Goal: Task Accomplishment & Management: Complete application form

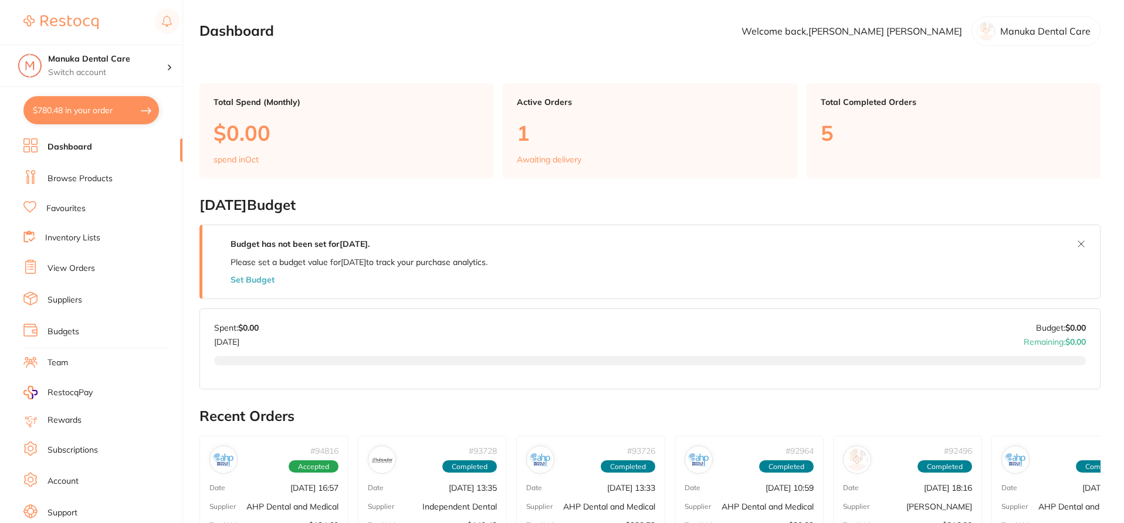
checkbox input "false"
click at [72, 298] on link "Suppliers" at bounding box center [65, 300] width 35 height 12
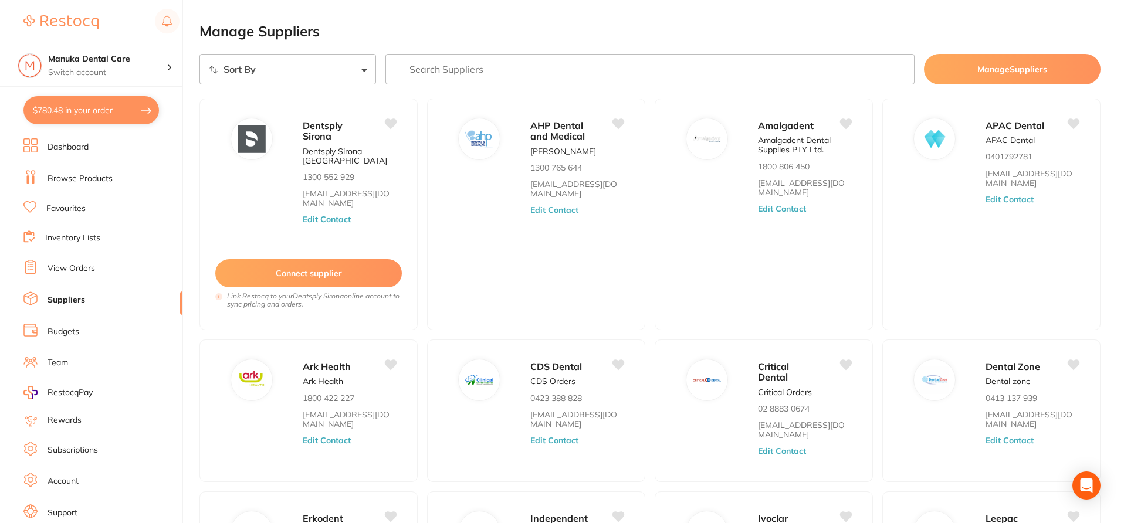
click at [429, 74] on input "search" at bounding box center [649, 69] width 529 height 30
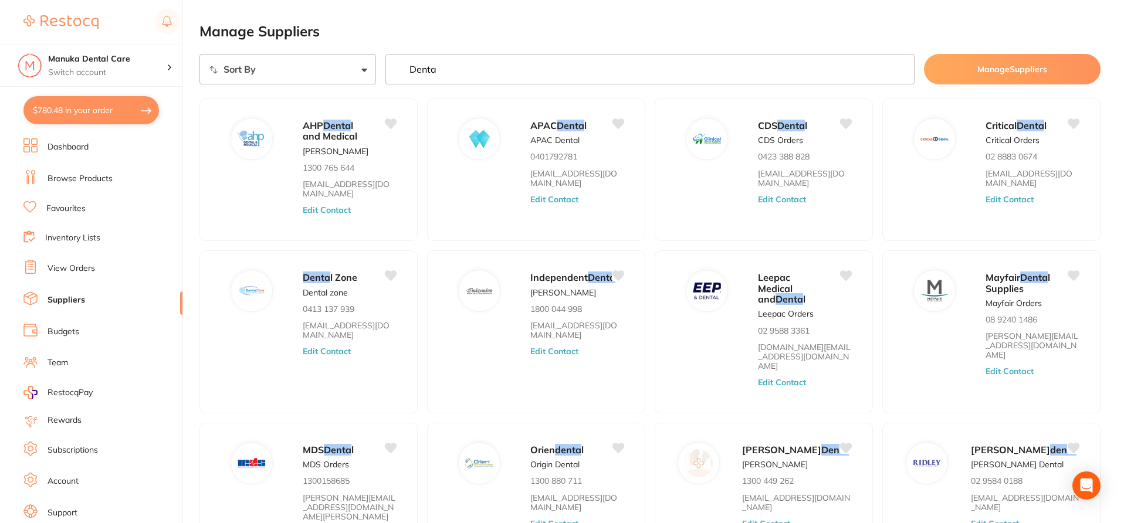
type input "Denta"
click at [574, 15] on main "Manage Suppliers Sort By A-Z Z-A Denta Manage Suppliers AHP Denta l and Medical…" at bounding box center [661, 322] width 924 height 644
click at [96, 176] on link "Browse Products" at bounding box center [80, 179] width 65 height 12
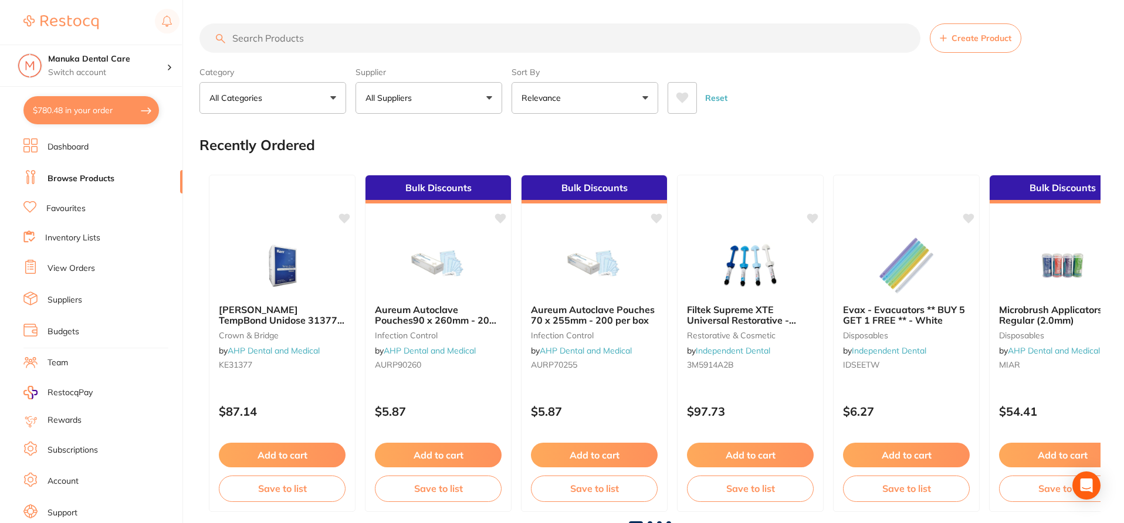
click at [974, 40] on span "Create Product" at bounding box center [981, 37] width 60 height 9
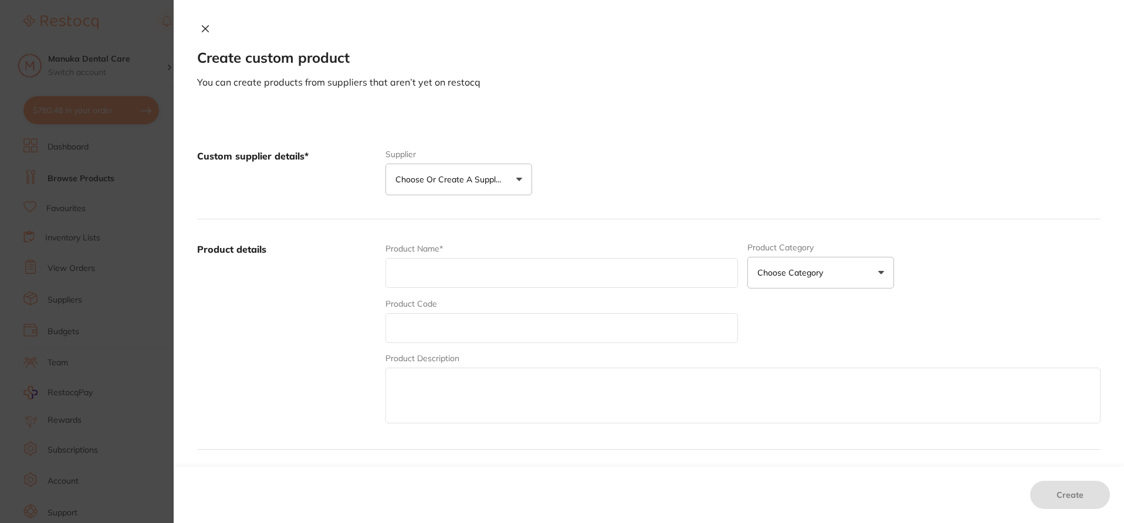
click at [439, 183] on p "Choose or create a supplier" at bounding box center [450, 180] width 111 height 12
click at [451, 211] on button "Create custom supplier" at bounding box center [450, 214] width 110 height 11
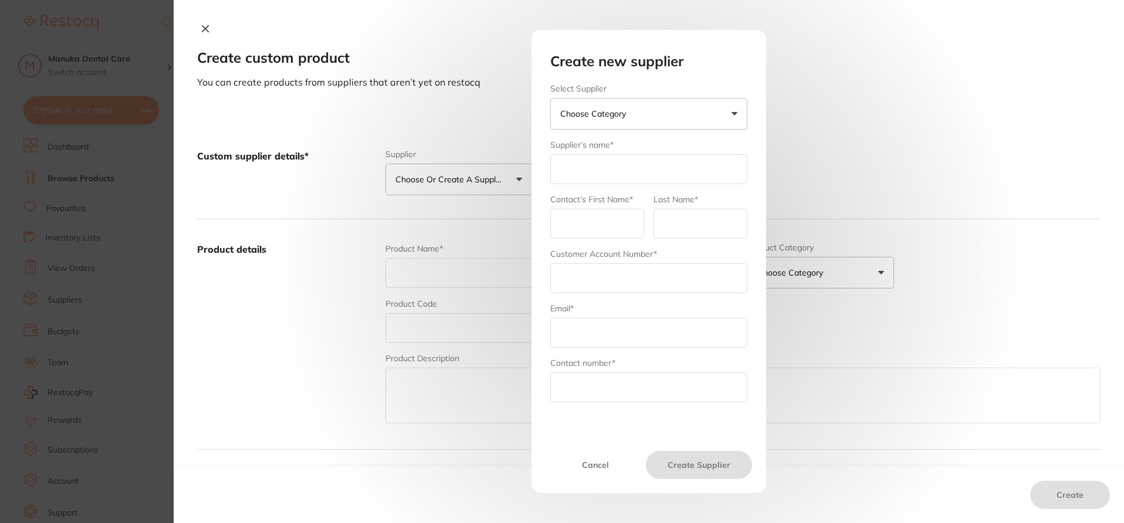
click at [627, 117] on p "Choose Category" at bounding box center [595, 114] width 70 height 12
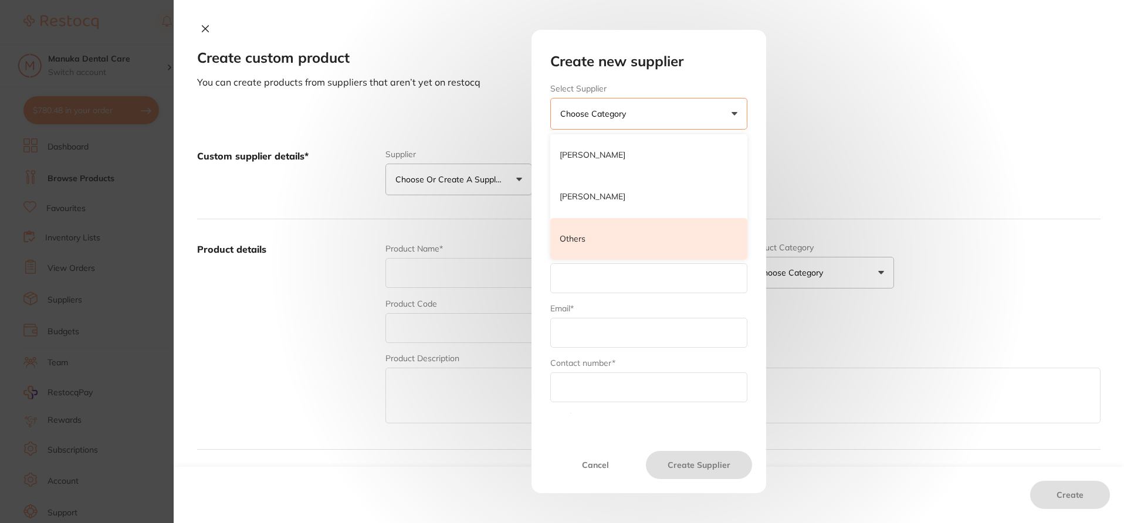
click at [582, 236] on p "Others" at bounding box center [572, 239] width 26 height 12
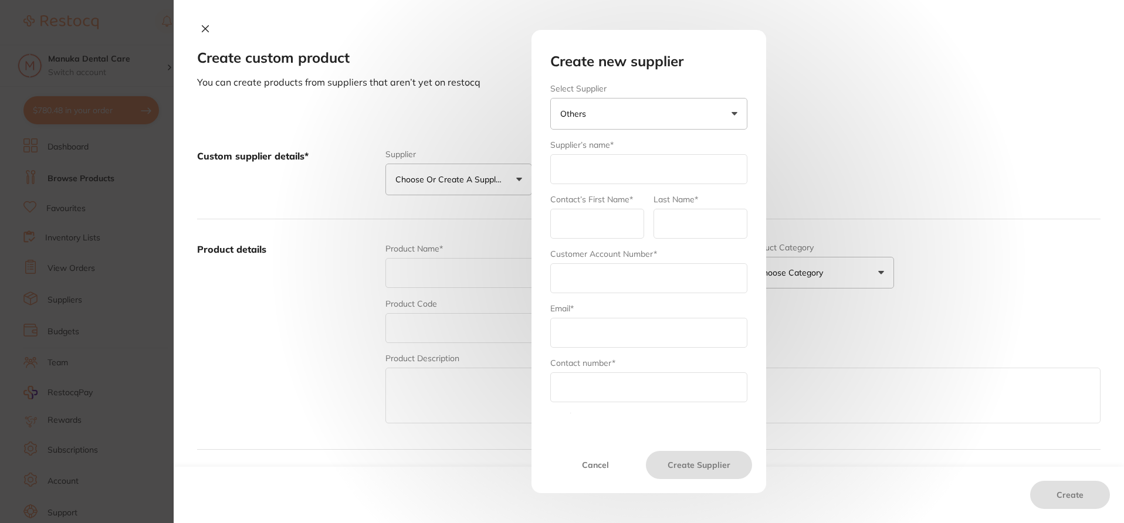
click at [589, 171] on input "text" at bounding box center [648, 169] width 197 height 30
type input "Dentavision PTY LTD"
click at [597, 275] on input "text" at bounding box center [648, 278] width 197 height 30
paste input "012739"
type input "012739"
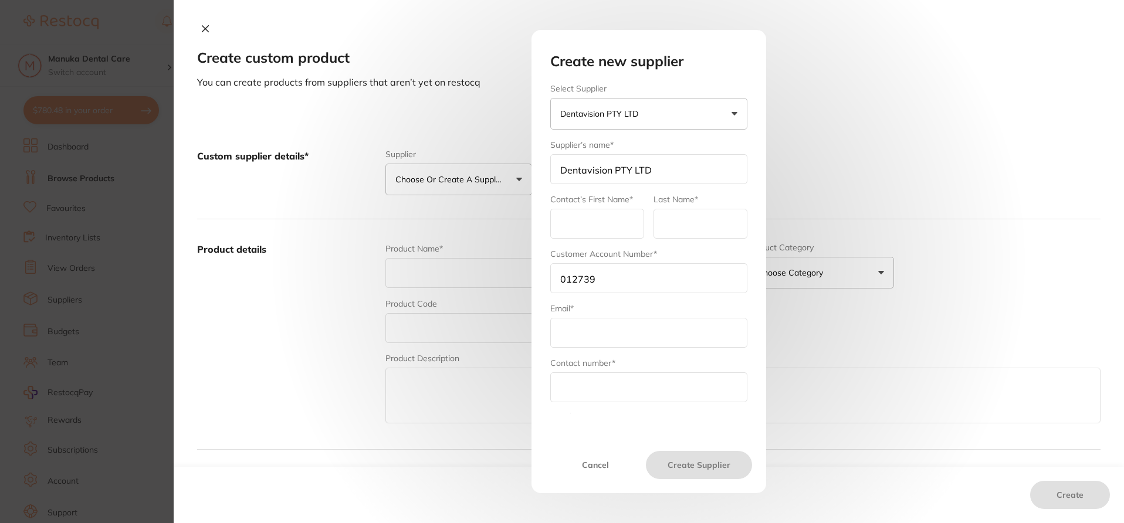
click at [582, 226] on input "text" at bounding box center [597, 224] width 94 height 30
paste input "[PERSON_NAME]"
drag, startPoint x: 581, startPoint y: 226, endPoint x: 630, endPoint y: 228, distance: 48.7
click at [630, 228] on input "[PERSON_NAME]" at bounding box center [597, 224] width 94 height 30
drag, startPoint x: 583, startPoint y: 226, endPoint x: 622, endPoint y: 227, distance: 39.3
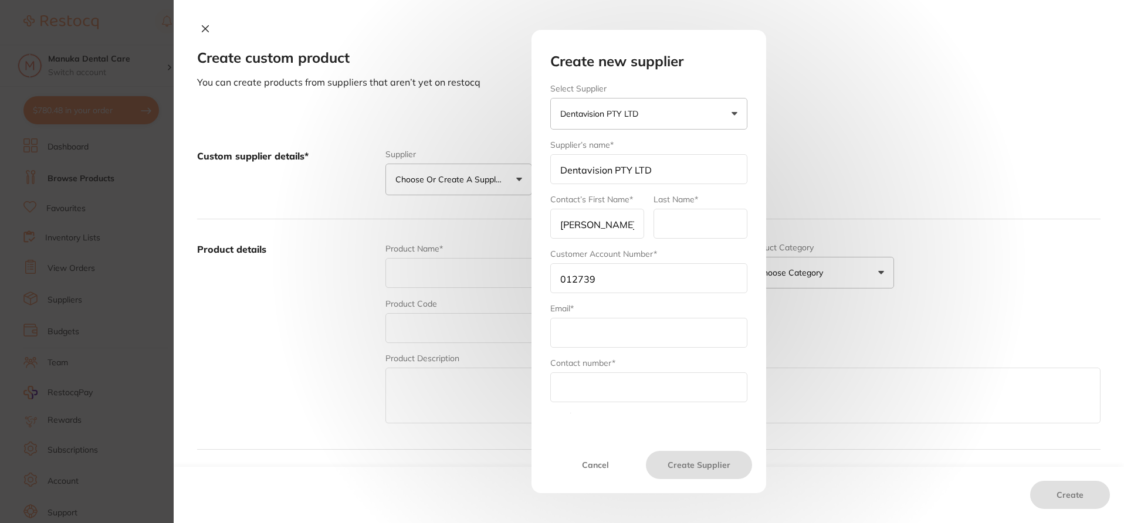
click at [622, 227] on input "[PERSON_NAME]" at bounding box center [597, 224] width 94 height 30
type input "[PERSON_NAME]"
click at [660, 226] on input "text" at bounding box center [700, 224] width 94 height 30
paste input "[PERSON_NAME]"
type input "[PERSON_NAME]"
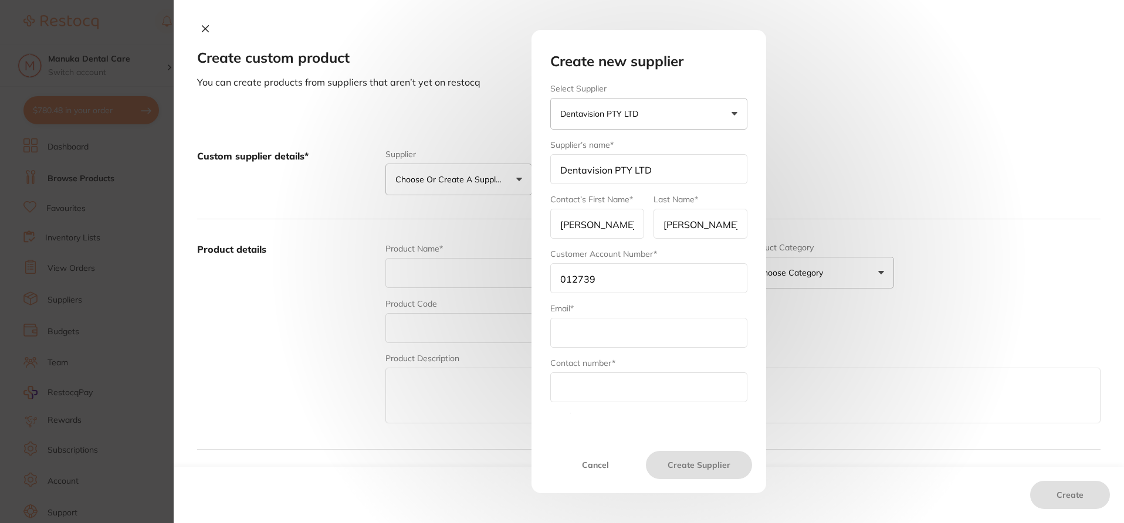
click at [595, 389] on input "text" at bounding box center [648, 387] width 197 height 30
paste input "1800 806 640"
type input "1800 806 640"
click at [594, 341] on input "text" at bounding box center [648, 333] width 197 height 30
type input "[EMAIL_ADDRESS][DOMAIN_NAME]"
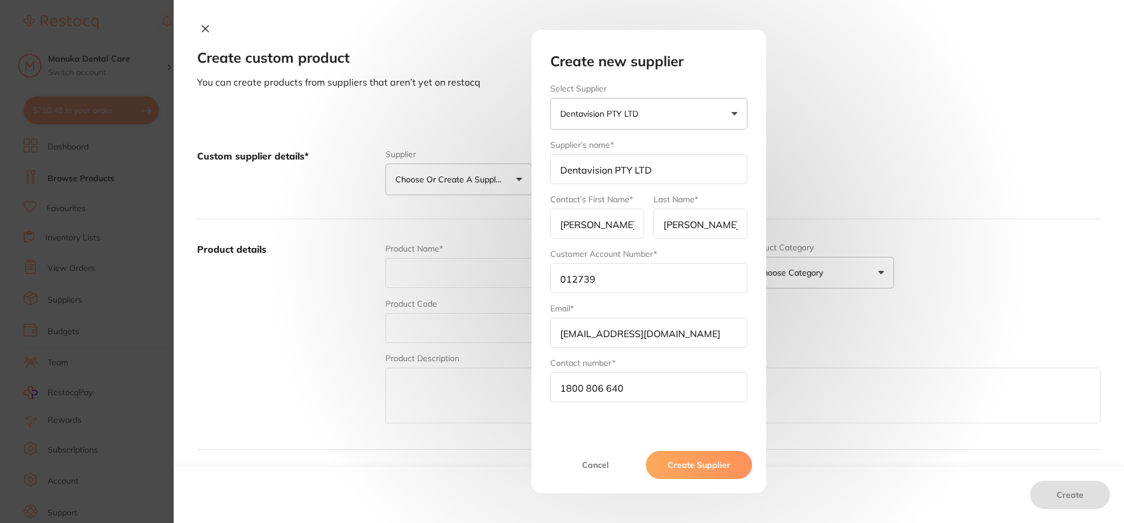
click at [684, 468] on button "Create Supplier" at bounding box center [699, 465] width 106 height 28
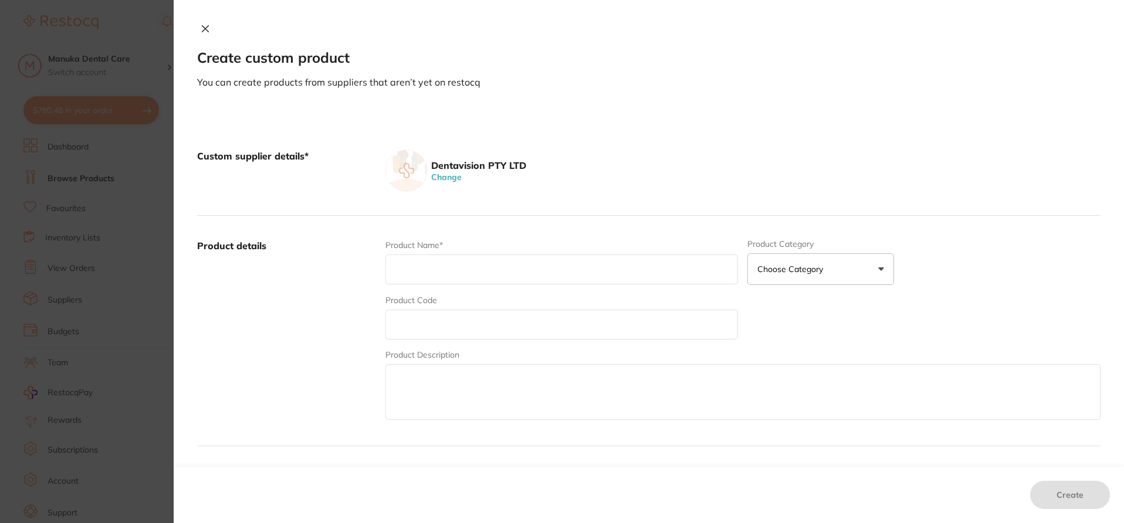
click at [81, 301] on section "Create custom product You can create products from suppliers that aren’t yet on…" at bounding box center [562, 261] width 1124 height 523
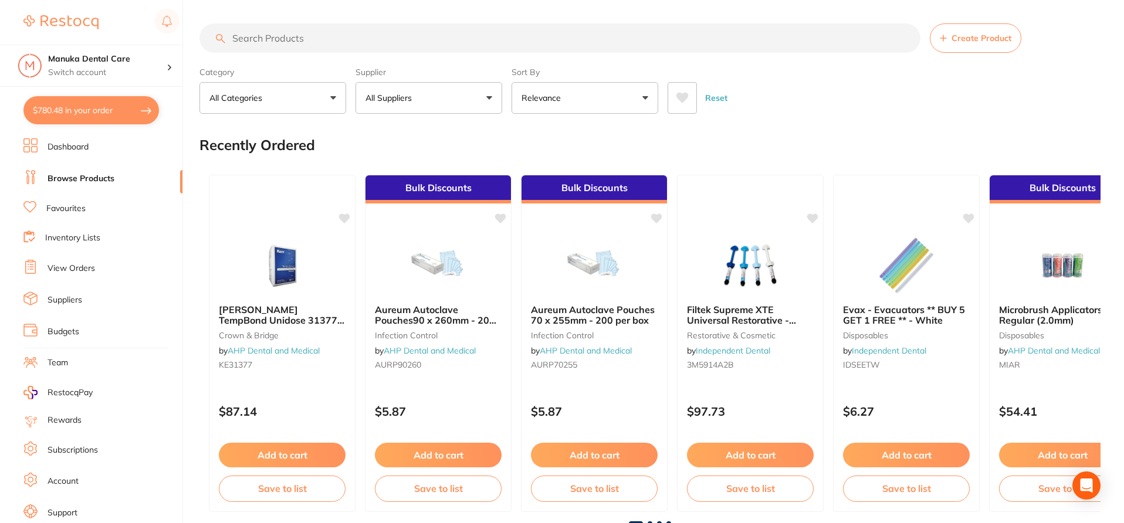
click at [81, 301] on link "Suppliers" at bounding box center [65, 300] width 35 height 12
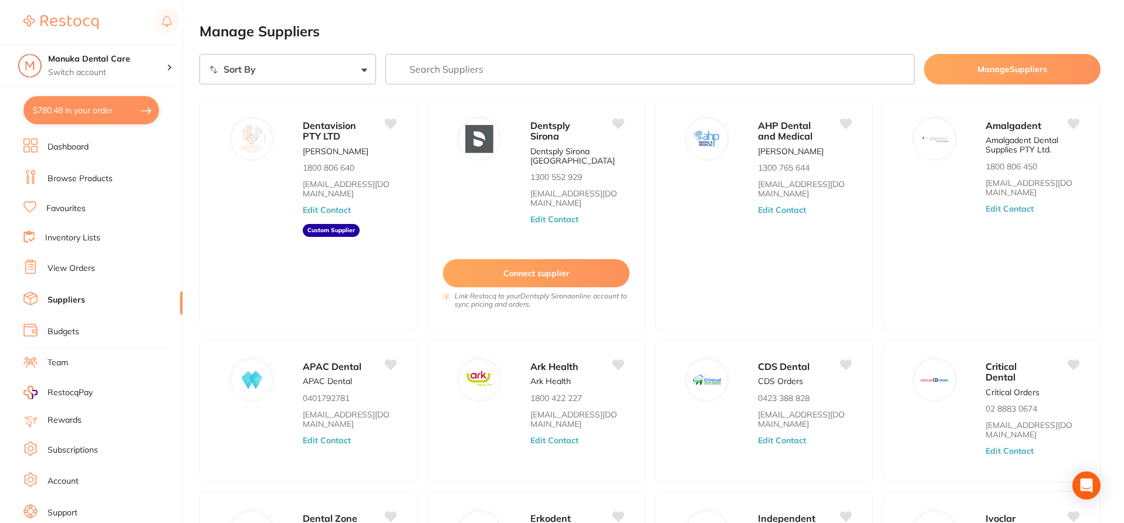
click at [435, 76] on input "search" at bounding box center [649, 69] width 529 height 30
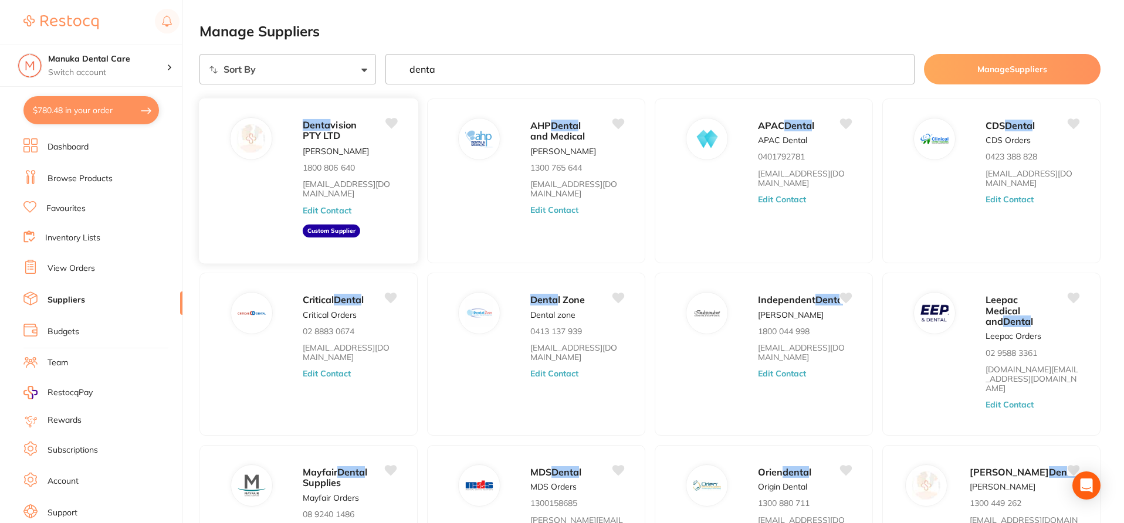
type input "denta"
click at [338, 211] on button "Edit Contact" at bounding box center [327, 210] width 49 height 9
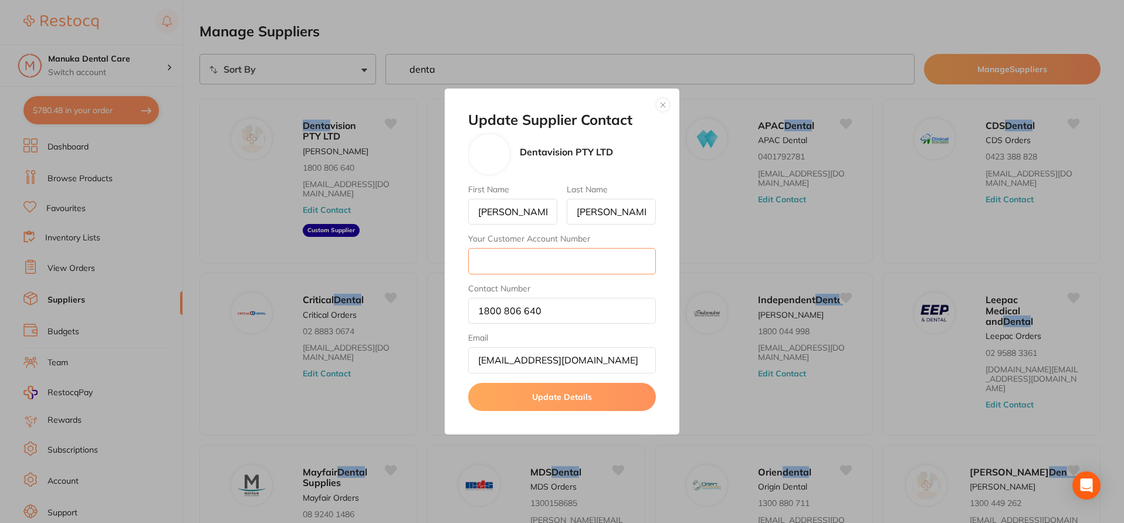
click at [480, 259] on input "Your Customer Account Number" at bounding box center [562, 261] width 188 height 26
paste input "1800 806 640"
type input "1800 806 640"
drag, startPoint x: 568, startPoint y: 269, endPoint x: 454, endPoint y: 246, distance: 116.0
click at [454, 246] on div "Update Supplier Contact Dentavision PTY LTD First Name [PERSON_NAME] Last Name …" at bounding box center [562, 262] width 235 height 346
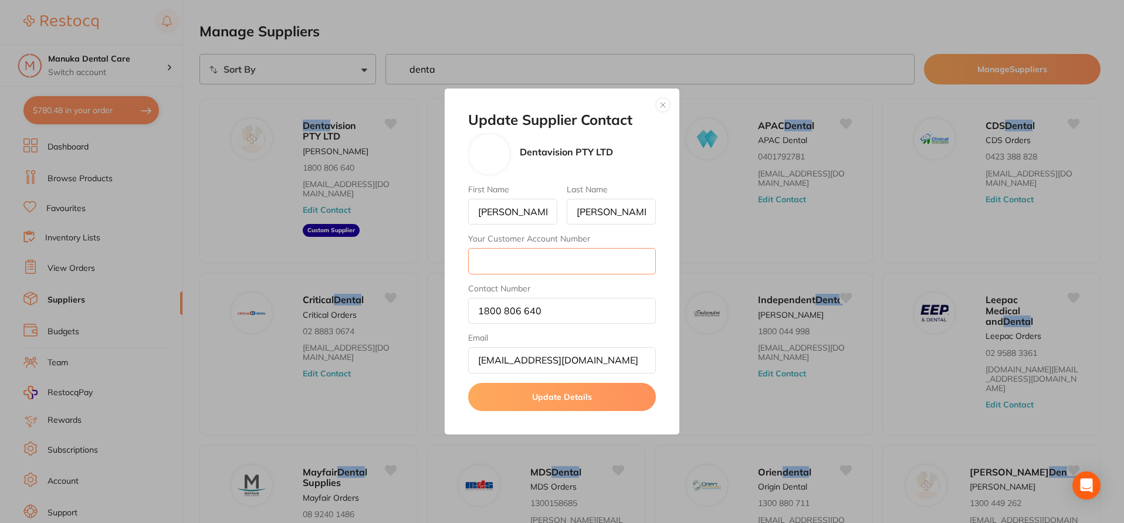
click at [484, 257] on input "Your Customer Account Number" at bounding box center [562, 261] width 188 height 26
paste input "012739"
type input "012739"
click at [579, 397] on button "Update Details" at bounding box center [562, 397] width 188 height 28
